Goal: Task Accomplishment & Management: Use online tool/utility

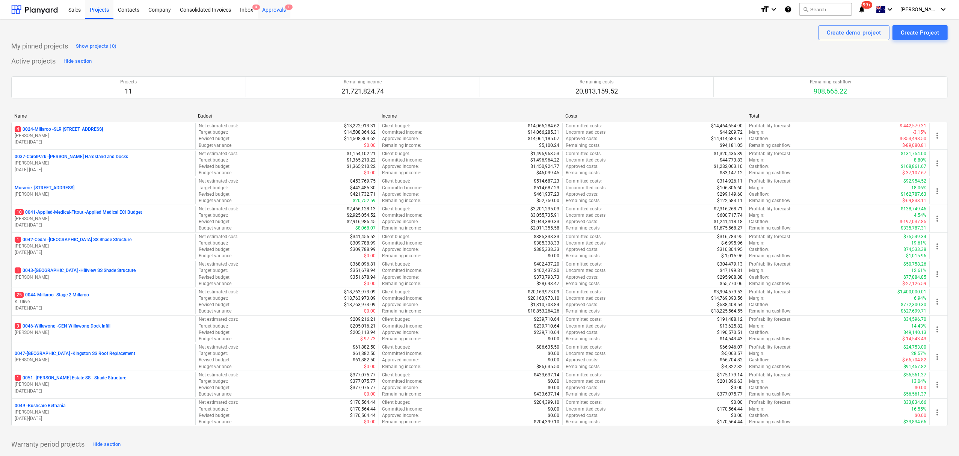
click at [274, 11] on div "Approvals 1" at bounding box center [274, 9] width 33 height 19
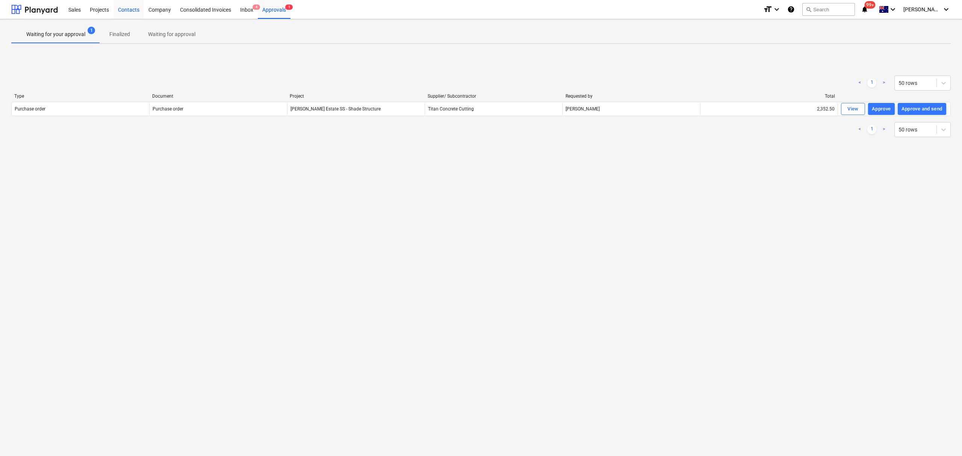
click at [128, 11] on div "Contacts" at bounding box center [128, 9] width 30 height 19
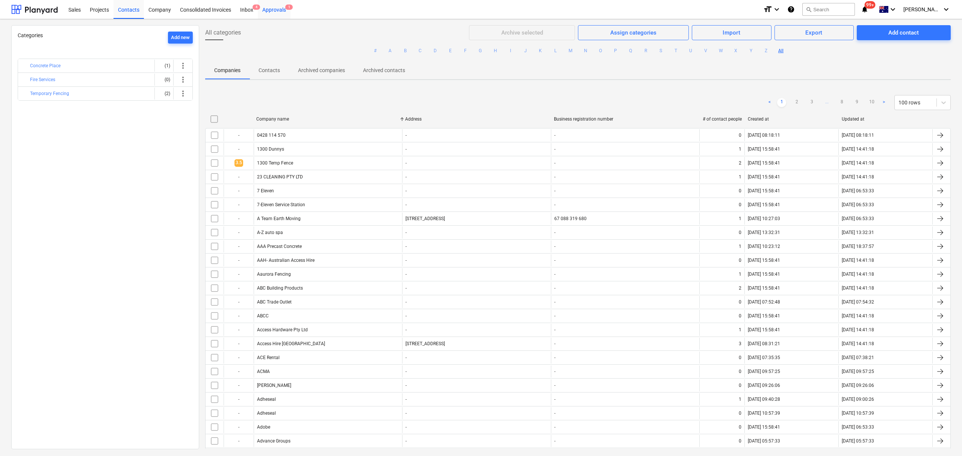
click at [278, 12] on div "Approvals 1" at bounding box center [274, 9] width 33 height 19
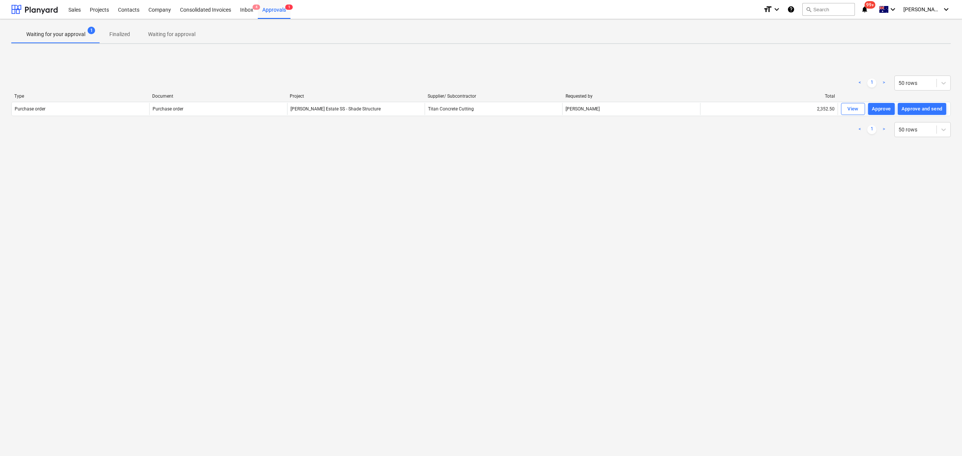
click at [850, 110] on div "View" at bounding box center [852, 109] width 11 height 9
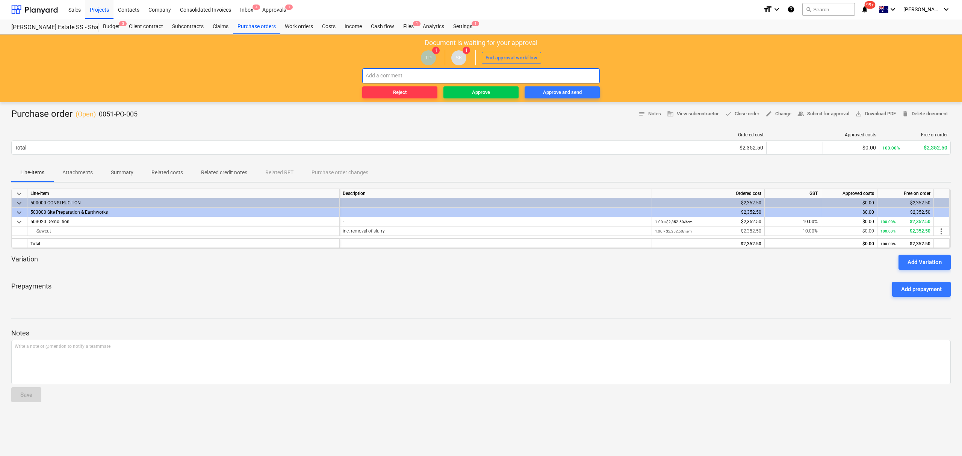
click at [378, 75] on input "text" at bounding box center [480, 75] width 237 height 15
type input "4 footings only"
click at [388, 88] on button "Reject" at bounding box center [399, 92] width 75 height 12
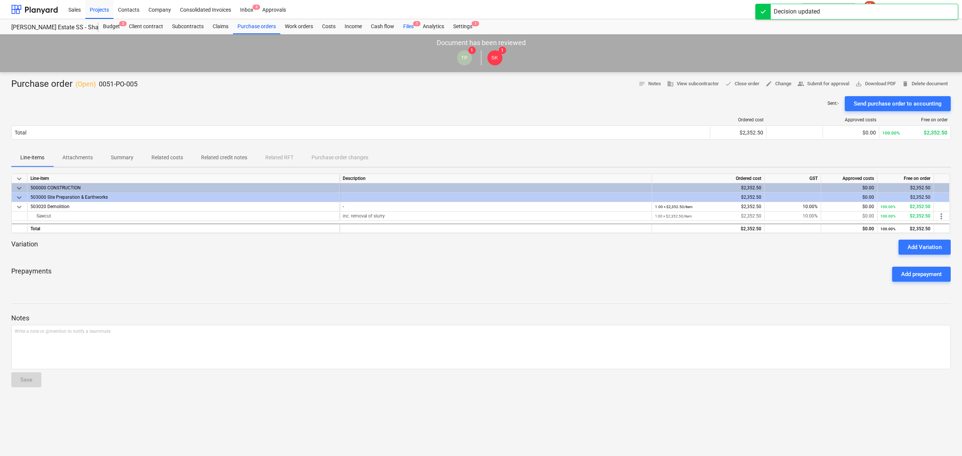
click at [403, 23] on div "Files 1" at bounding box center [409, 26] width 20 height 15
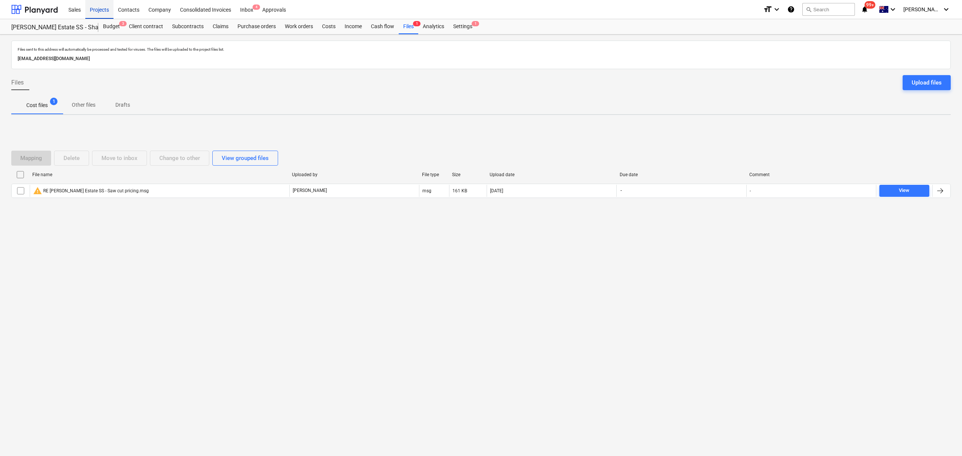
click at [111, 11] on div "Projects" at bounding box center [99, 9] width 28 height 19
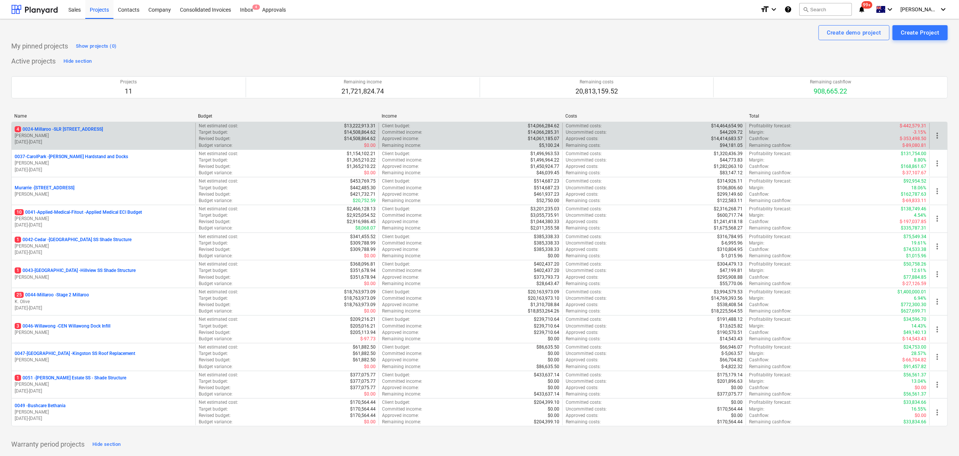
click at [77, 125] on div "4 0024-Millaroo - SLR 2 Millaroo Drive [PERSON_NAME] [DATE] - [DATE]" at bounding box center [104, 136] width 184 height 26
click at [77, 126] on div "4 0024-Millaroo - SLR 2 Millaroo Drive [PERSON_NAME] [DATE] - [DATE]" at bounding box center [104, 136] width 184 height 26
click at [77, 131] on p "4 0024-Millaroo - SLR [STREET_ADDRESS]" at bounding box center [59, 129] width 88 height 6
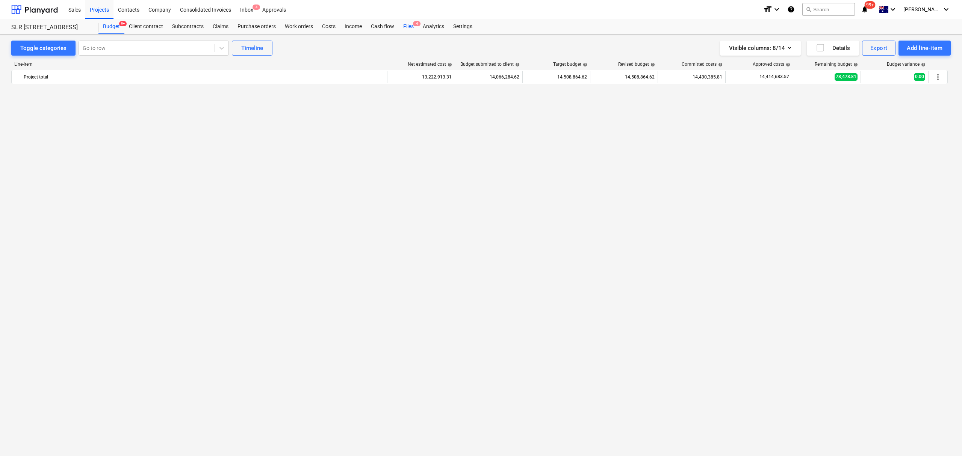
scroll to position [2023, 0]
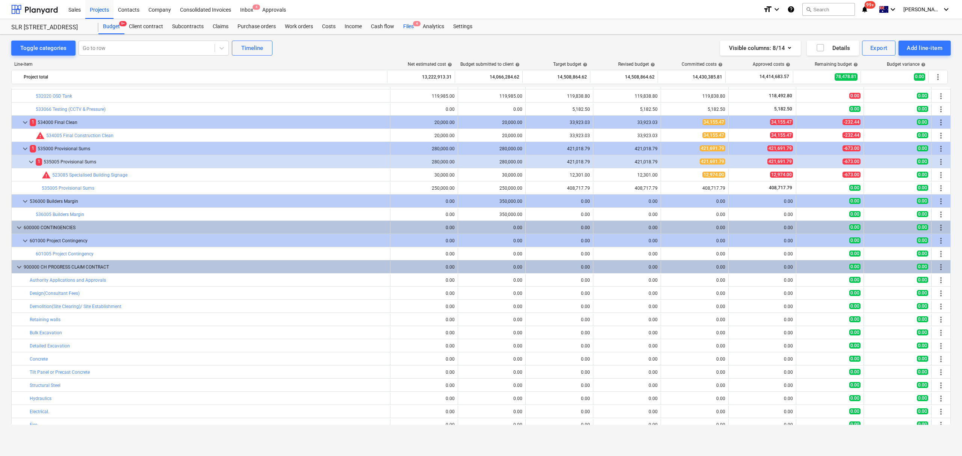
click at [403, 26] on div "Files 4" at bounding box center [409, 26] width 20 height 15
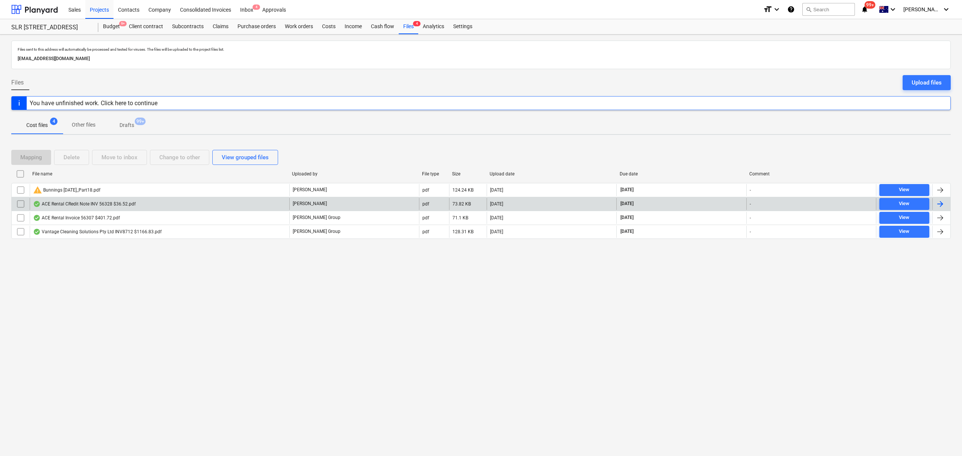
click at [173, 207] on div "ACE Rental CRedit Note INV 56328 $36.52.pdf" at bounding box center [160, 204] width 260 height 12
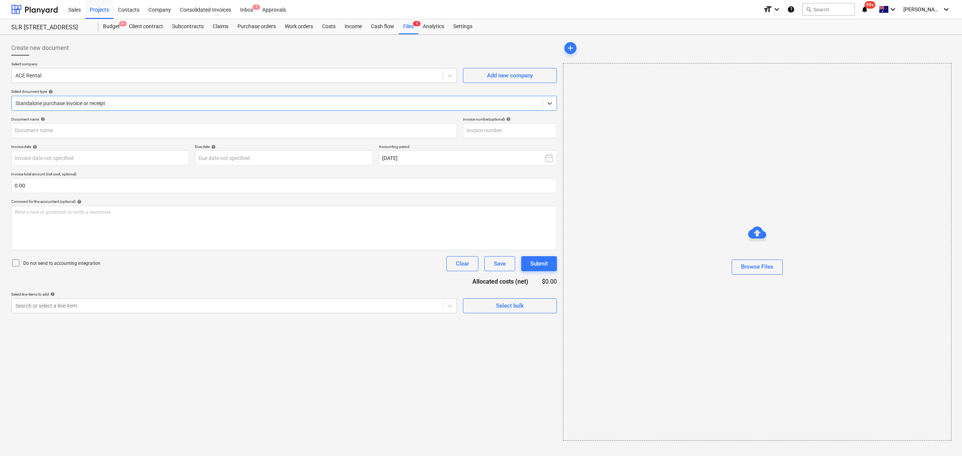
type input "56328"
type input "[DATE]"
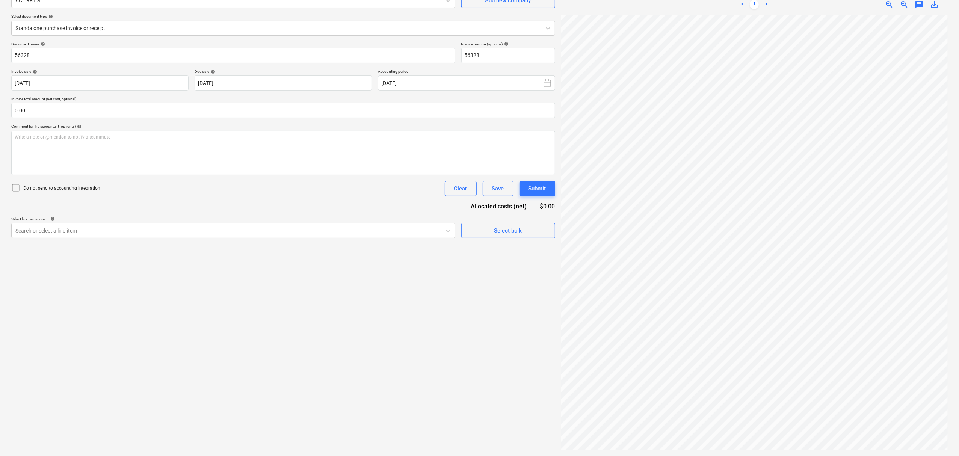
scroll to position [234, 134]
click at [590, 0] on html "Sales Projects Contacts Company Consolidated Invoices Inbox 4 Approvals format_…" at bounding box center [479, 153] width 959 height 456
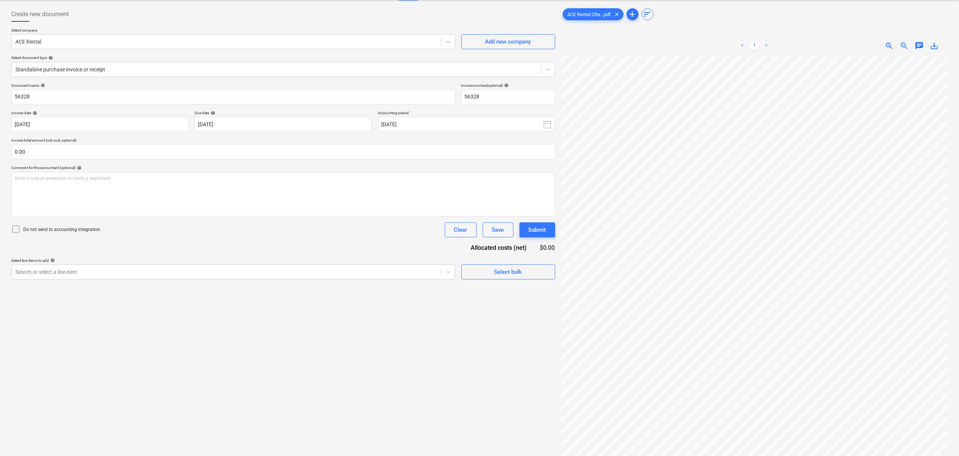
scroll to position [0, 0]
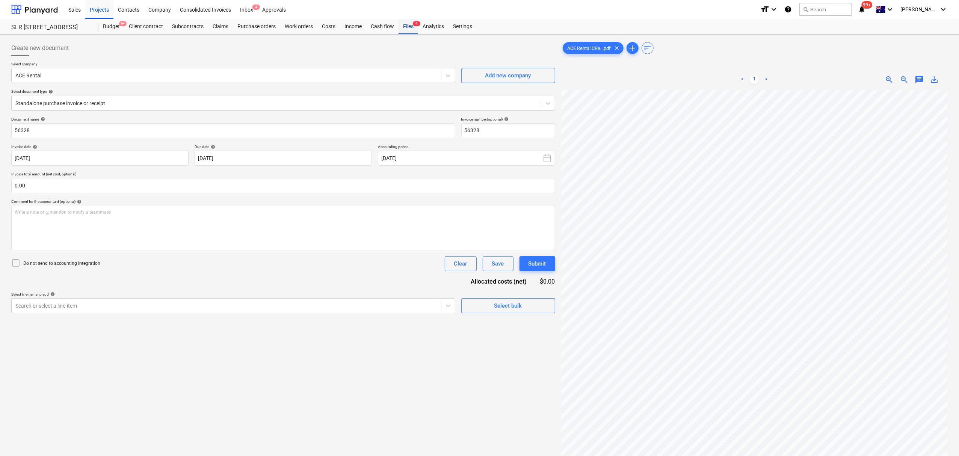
click at [402, 30] on div "Files 4" at bounding box center [409, 26] width 20 height 15
type input "56307"
type input "[DATE]"
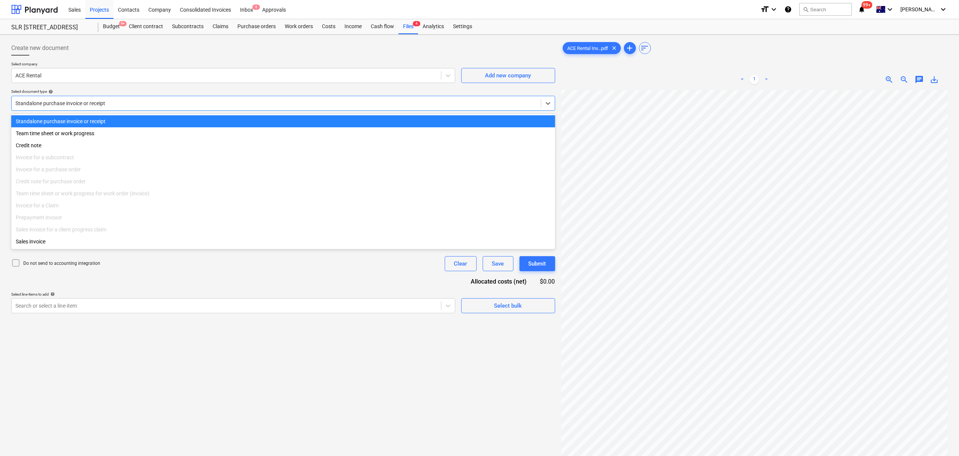
click at [77, 101] on div at bounding box center [276, 104] width 522 height 8
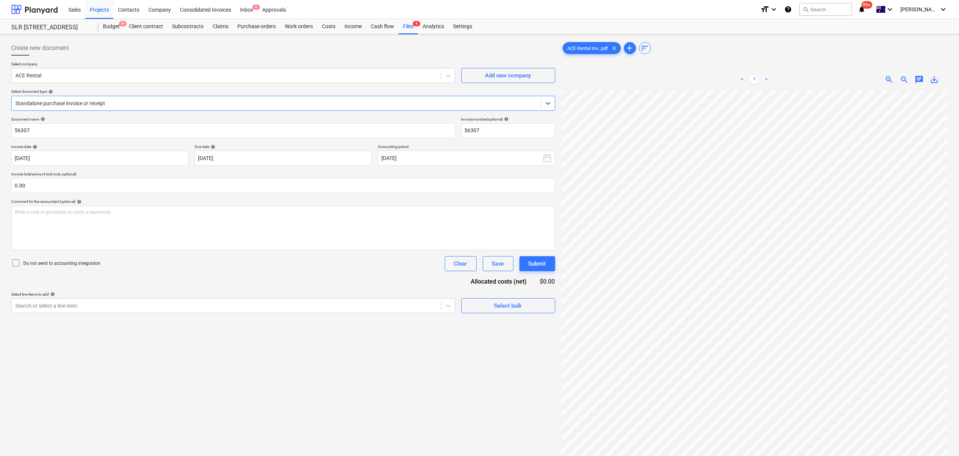
click at [77, 101] on div at bounding box center [276, 104] width 522 height 8
click at [68, 303] on div at bounding box center [226, 306] width 422 height 8
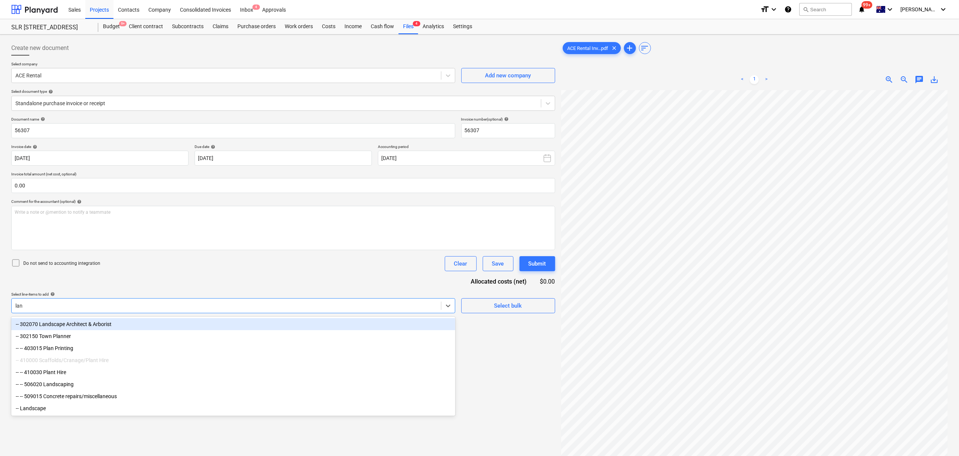
type input "land"
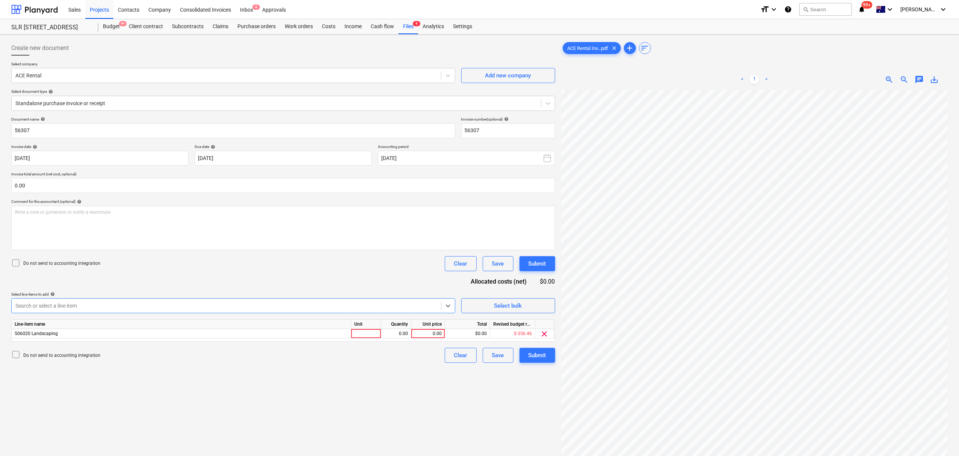
drag, startPoint x: 74, startPoint y: 300, endPoint x: 121, endPoint y: 316, distance: 48.9
click at [76, 298] on div "Search or select a line-item" at bounding box center [233, 305] width 444 height 15
click at [361, 331] on div "Line-item name Unit Quantity Unit price Total Revised budget remaining 506020 L…" at bounding box center [283, 330] width 544 height 23
click at [367, 330] on div at bounding box center [366, 333] width 30 height 9
type input "item"
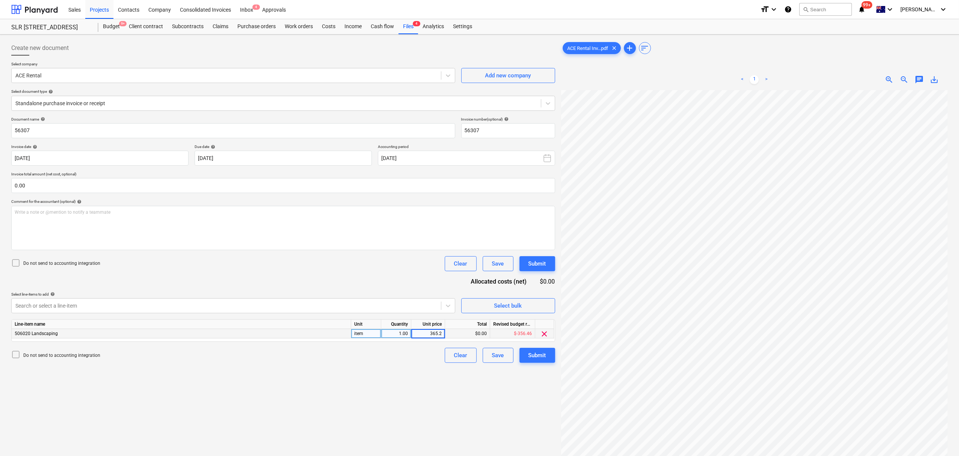
type input "365.20"
click at [921, 79] on span "chat" at bounding box center [919, 79] width 9 height 9
click at [907, 145] on p "Write a note or @mention to notify a teammate [PERSON_NAME]" at bounding box center [866, 143] width 143 height 6
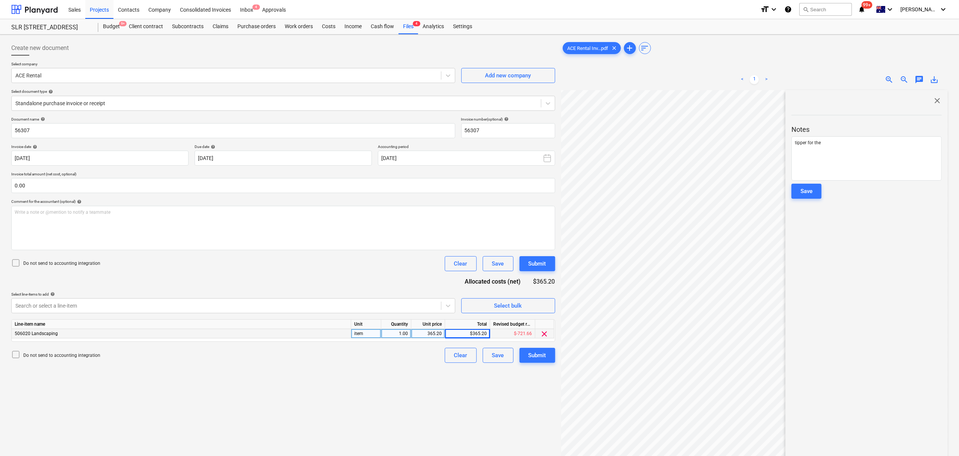
click at [831, 194] on div "< 1 > zoom_in zoom_out chat 0 save_alt close Notes tipper for the Save" at bounding box center [754, 297] width 387 height 456
click at [819, 153] on div "tipper for the" at bounding box center [866, 158] width 150 height 44
click at [831, 145] on p "tipper for the" at bounding box center [866, 143] width 143 height 6
click at [816, 188] on button "Save" at bounding box center [806, 191] width 30 height 15
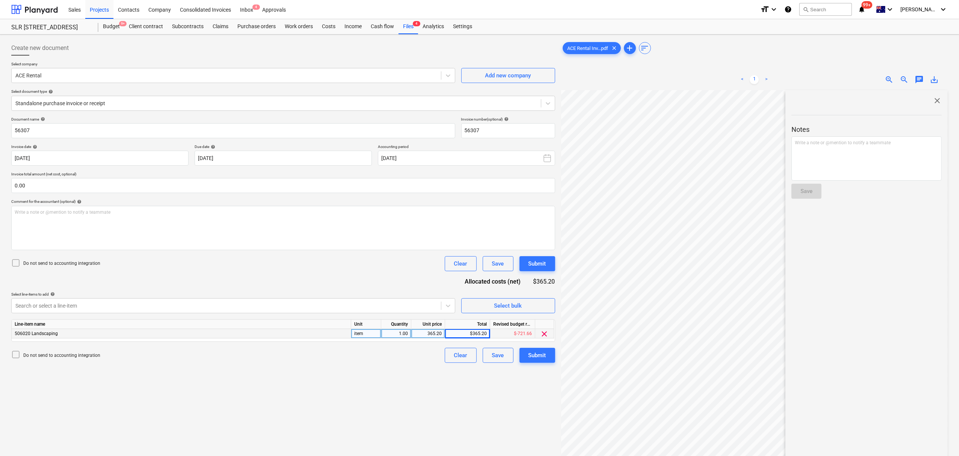
click at [935, 98] on span "close" at bounding box center [937, 100] width 9 height 9
click at [545, 355] on div "Submit" at bounding box center [538, 355] width 18 height 10
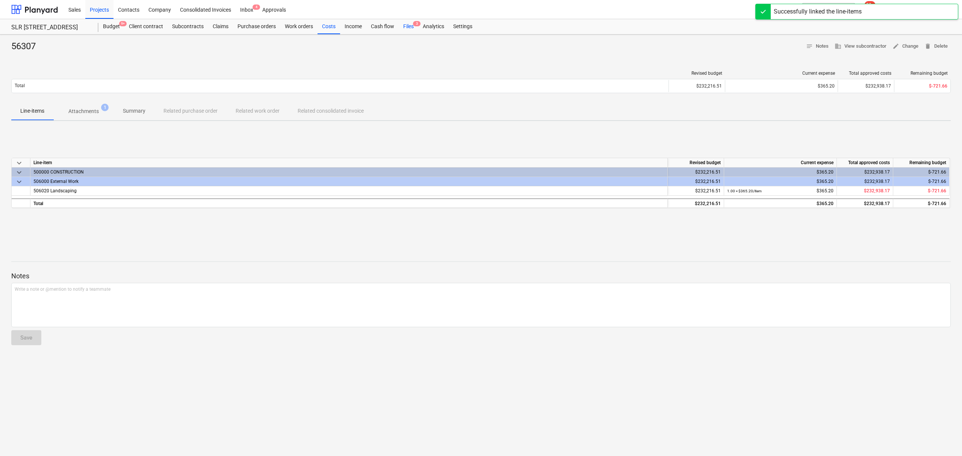
drag, startPoint x: 412, startPoint y: 24, endPoint x: 412, endPoint y: 33, distance: 8.6
click at [412, 24] on div "Files 3" at bounding box center [409, 26] width 20 height 15
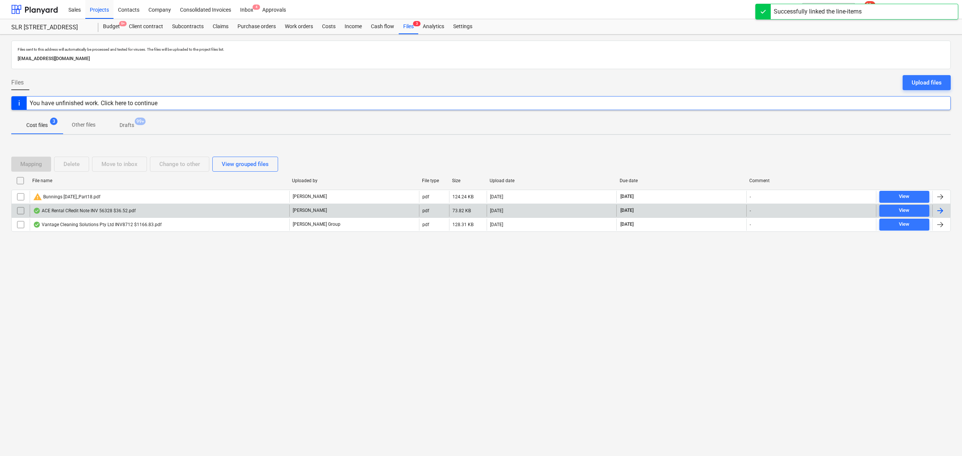
click at [80, 209] on div "ACE Rental CRedit Note INV 56328 $36.52.pdf" at bounding box center [84, 211] width 103 height 6
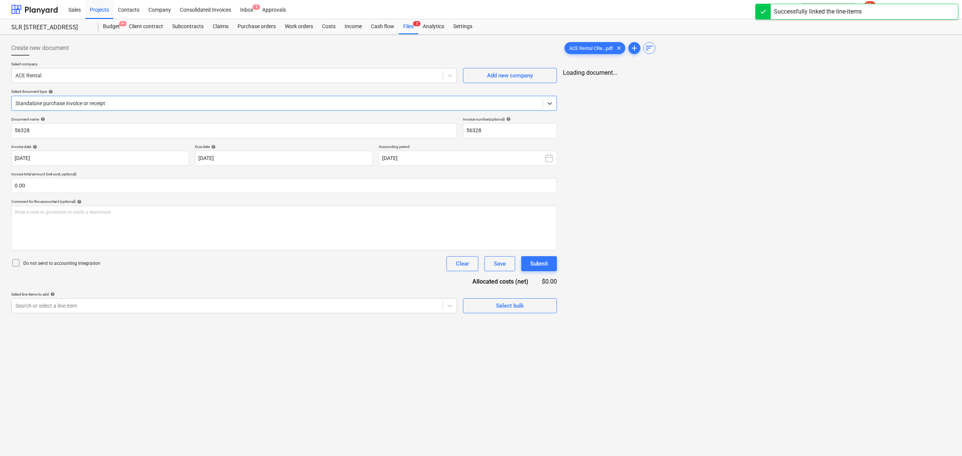
click at [104, 104] on div at bounding box center [276, 104] width 523 height 8
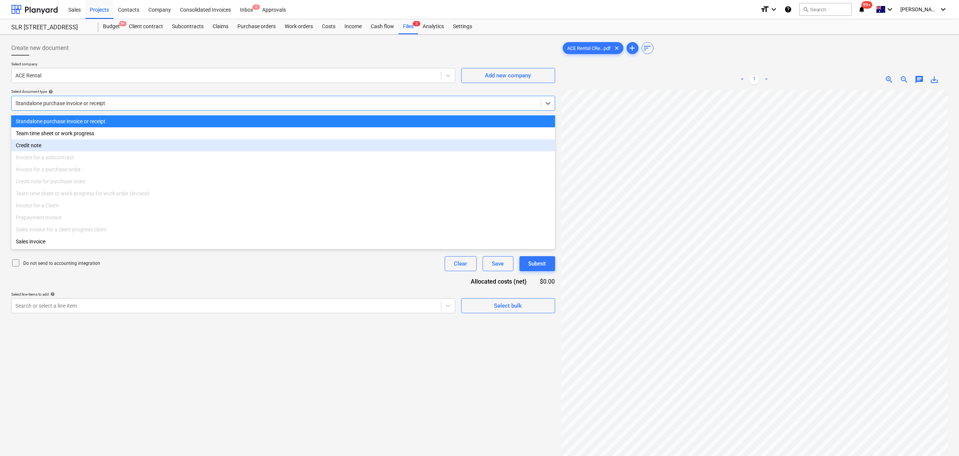
click at [80, 146] on div "Credit note" at bounding box center [283, 145] width 544 height 12
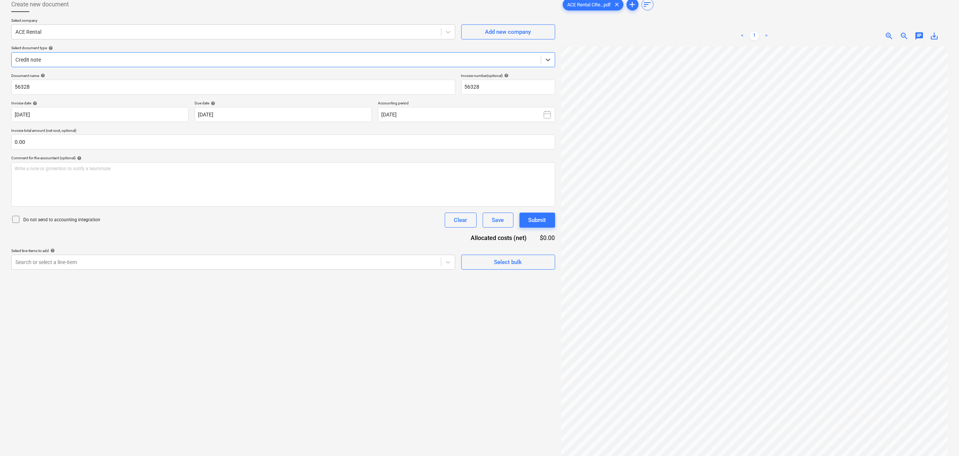
scroll to position [76, 0]
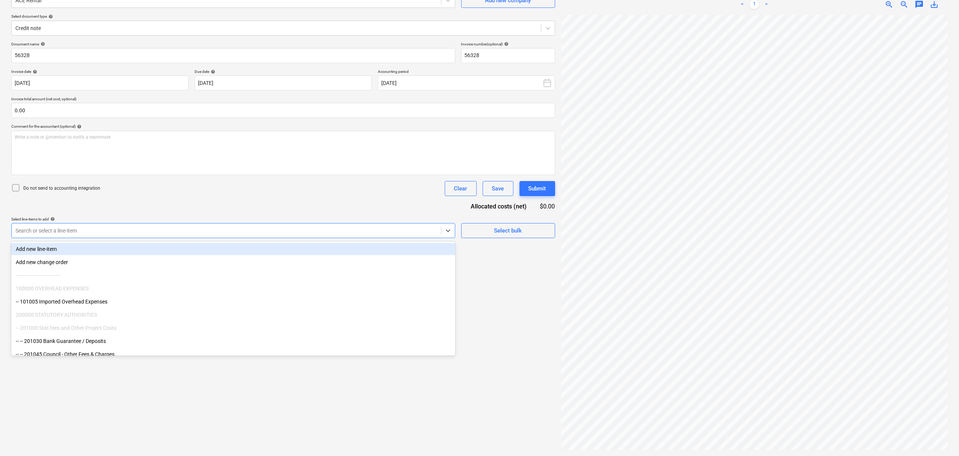
click at [70, 225] on div "Search or select a line-item" at bounding box center [226, 230] width 429 height 11
type input "land"
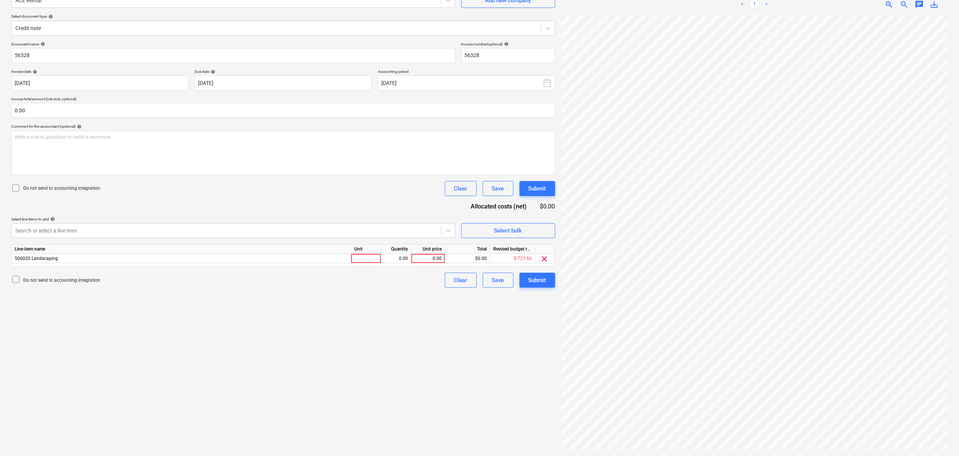
click at [69, 222] on p "Select line-items to add help" at bounding box center [233, 220] width 444 height 6
click at [358, 258] on div at bounding box center [366, 258] width 30 height 9
type input "item"
click at [531, 146] on div "Create new document Select company ACE Rental Add new company Select document t…" at bounding box center [479, 207] width 942 height 491
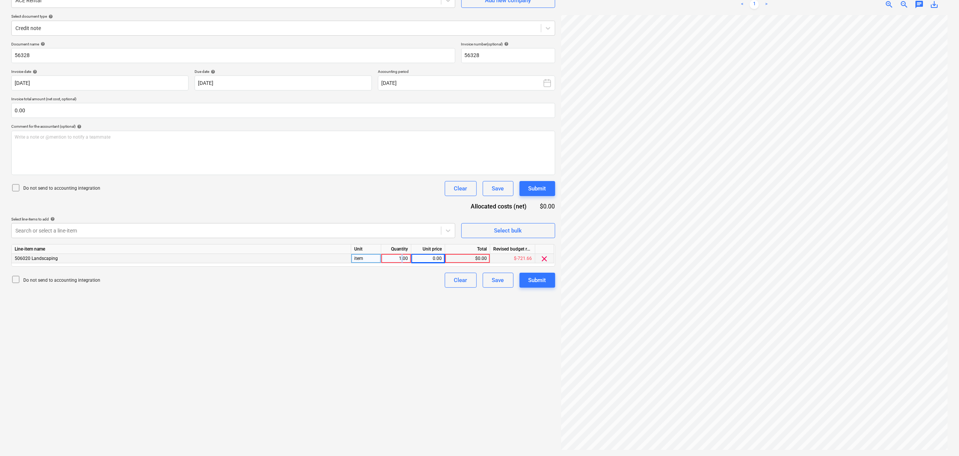
click at [402, 261] on div "1.00" at bounding box center [396, 258] width 24 height 9
type input "-1"
type input "33/2"
type input "33.2"
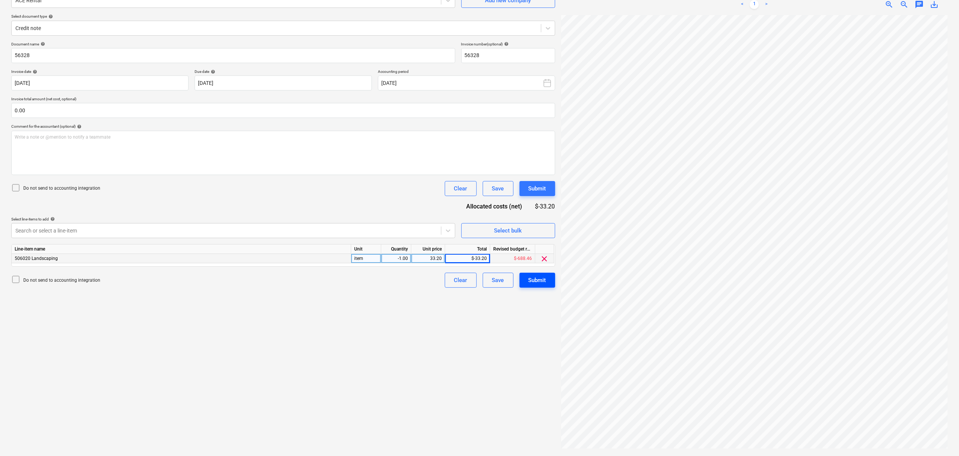
click at [545, 277] on div "Submit" at bounding box center [538, 280] width 18 height 10
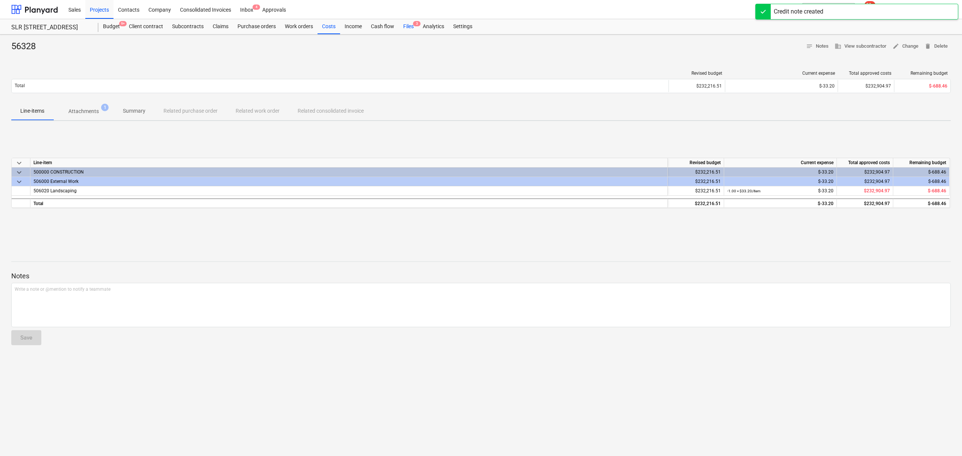
click at [409, 26] on div "Files 3" at bounding box center [409, 26] width 20 height 15
